Goal: Navigation & Orientation: Find specific page/section

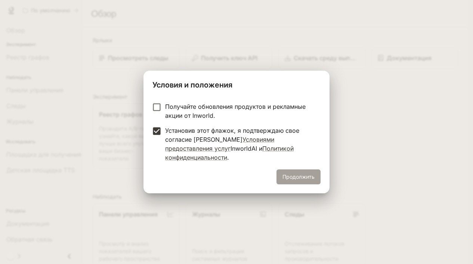
click at [313, 176] on font "Продолжить" at bounding box center [298, 176] width 32 height 9
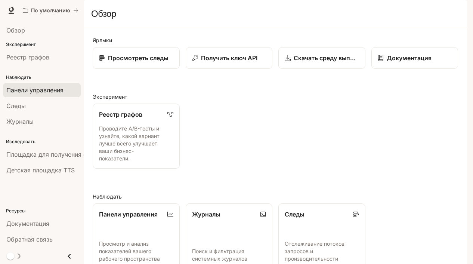
click at [41, 90] on font "Панели управления" at bounding box center [34, 89] width 57 height 7
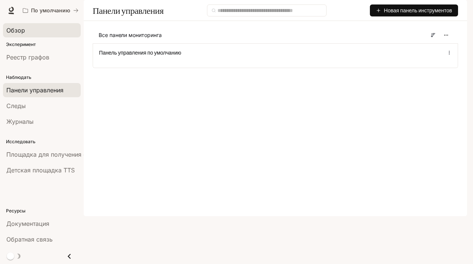
click at [17, 32] on font "Обзор" at bounding box center [15, 30] width 19 height 7
